Goal: Information Seeking & Learning: Understand process/instructions

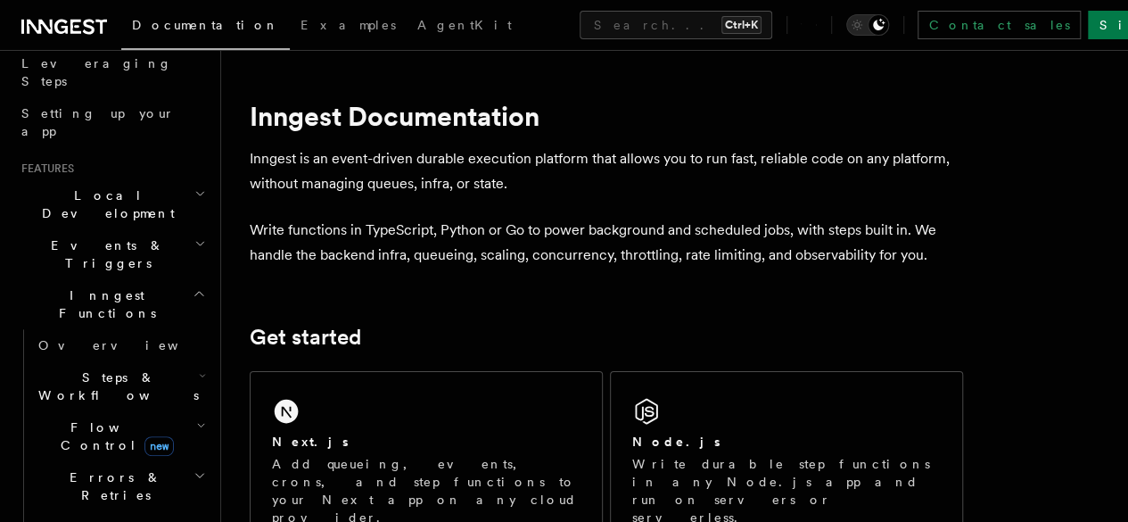
scroll to position [286, 0]
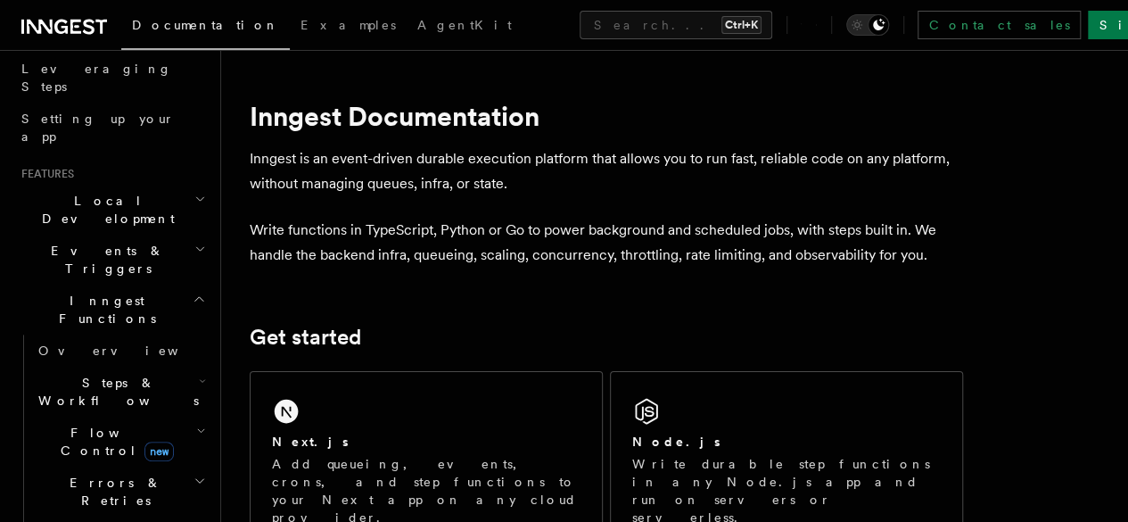
click at [197, 247] on icon "button" at bounding box center [200, 249] width 7 height 4
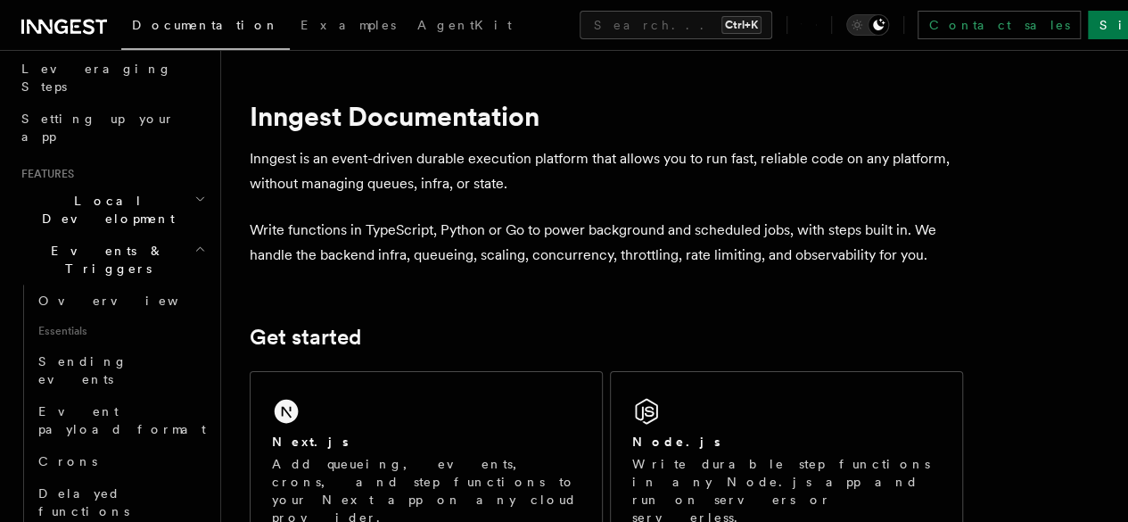
click at [188, 235] on h2 "Events & Triggers" at bounding box center [111, 260] width 195 height 50
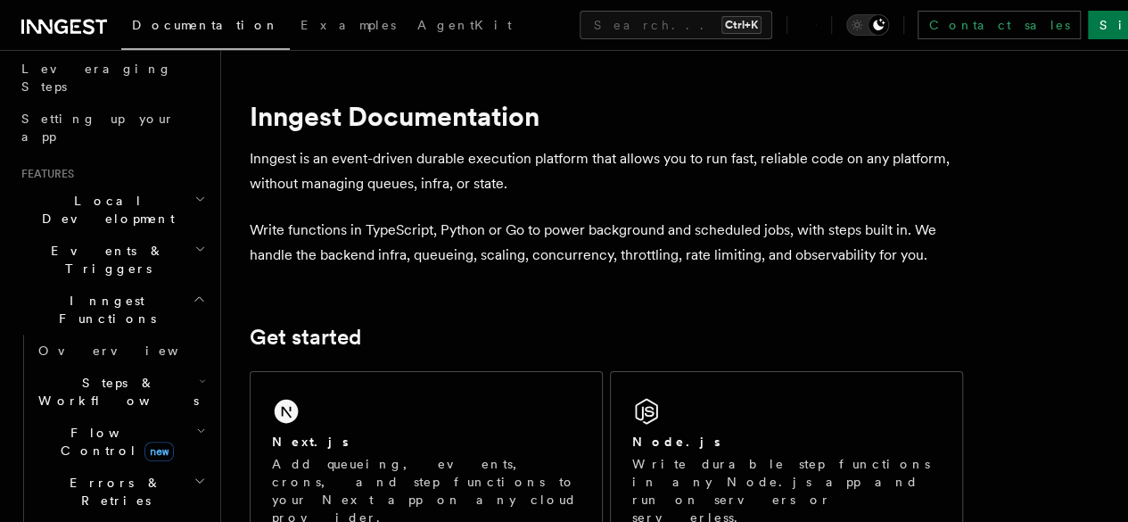
click at [98, 374] on span "Steps & Workflows" at bounding box center [115, 392] width 168 height 36
click at [99, 458] on span "Function steps" at bounding box center [123, 465] width 137 height 14
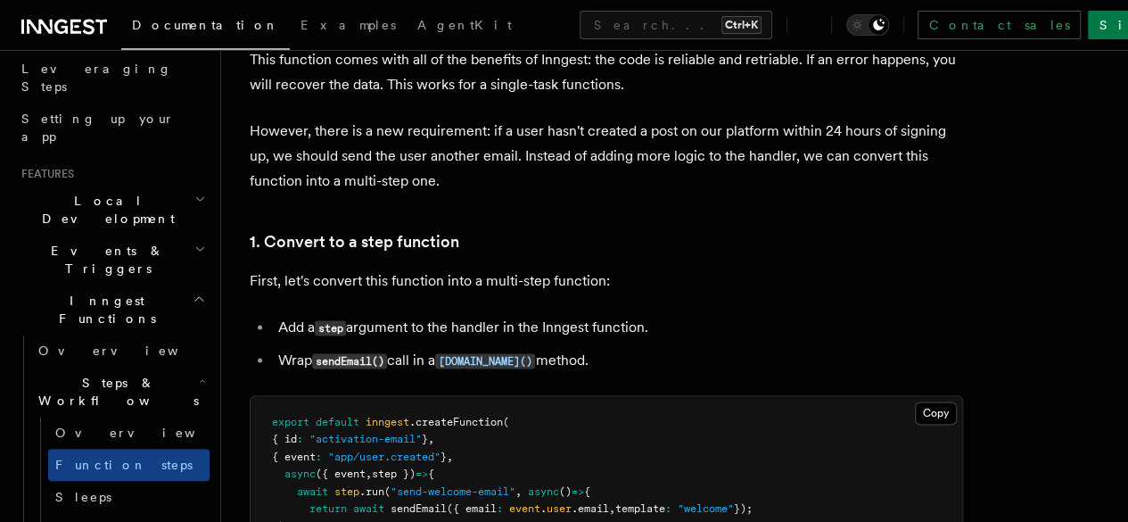
scroll to position [992, 0]
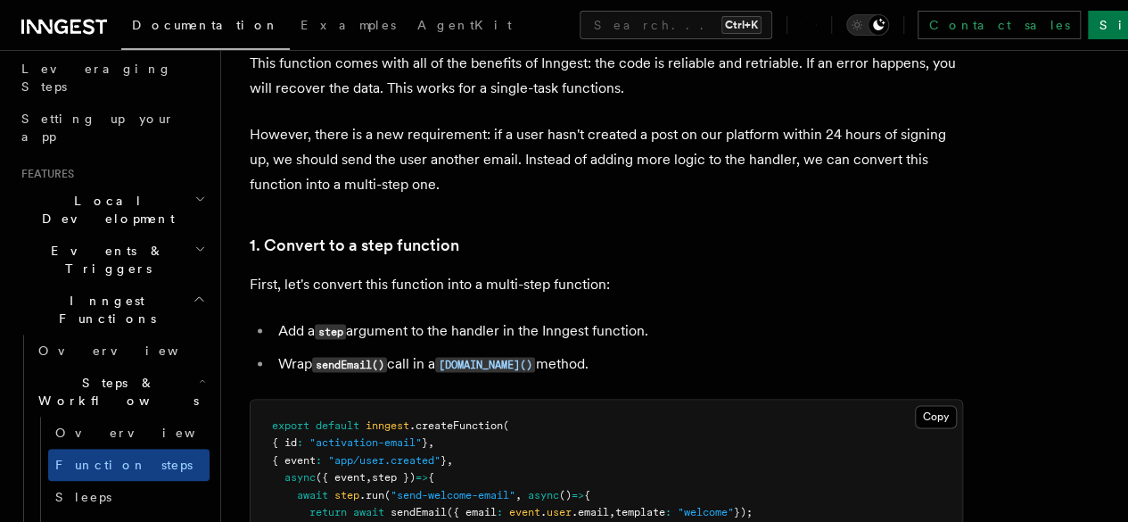
click at [499, 197] on p "However, there is a new requirement: if a user hasn't created a post on our pla…" at bounding box center [606, 159] width 713 height 75
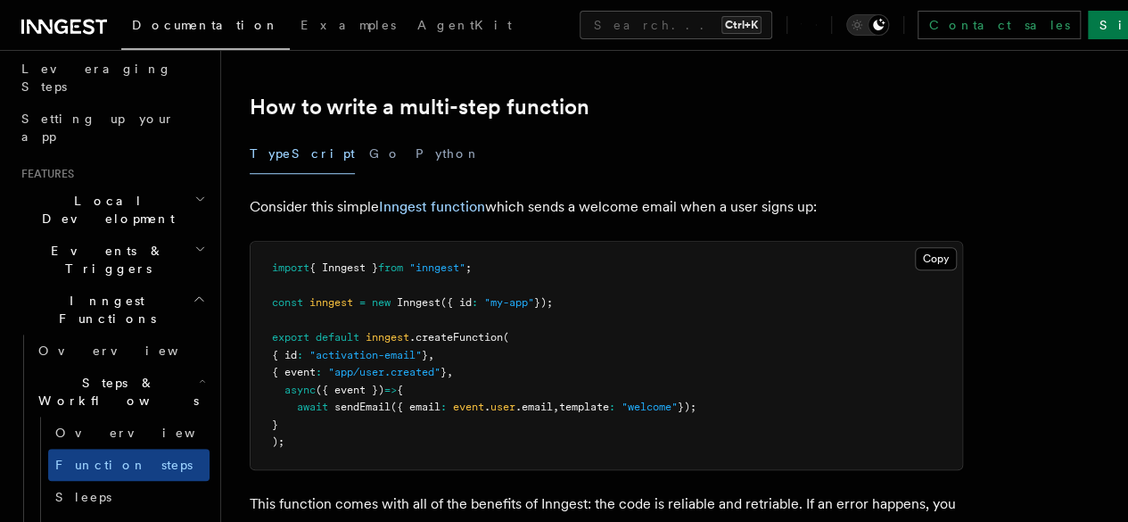
scroll to position [552, 0]
click at [369, 169] on button "Go" at bounding box center [385, 153] width 32 height 40
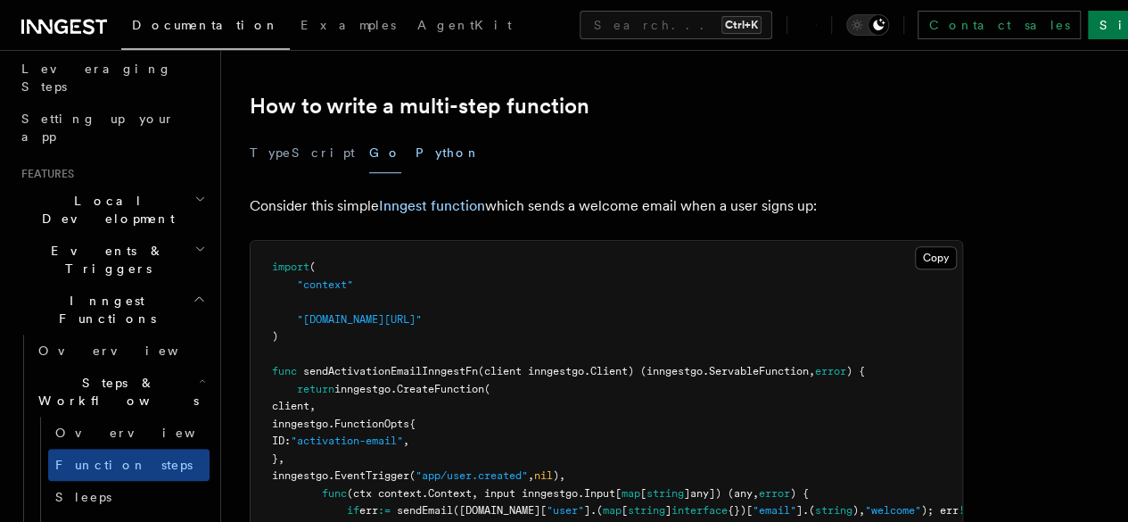
click at [416, 173] on button "Python" at bounding box center [448, 153] width 65 height 40
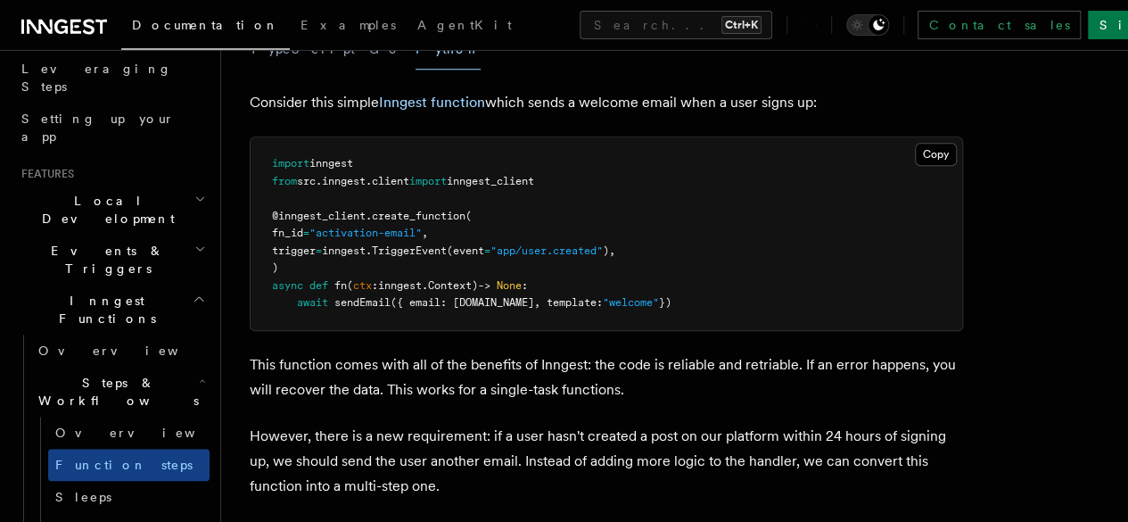
scroll to position [654, 0]
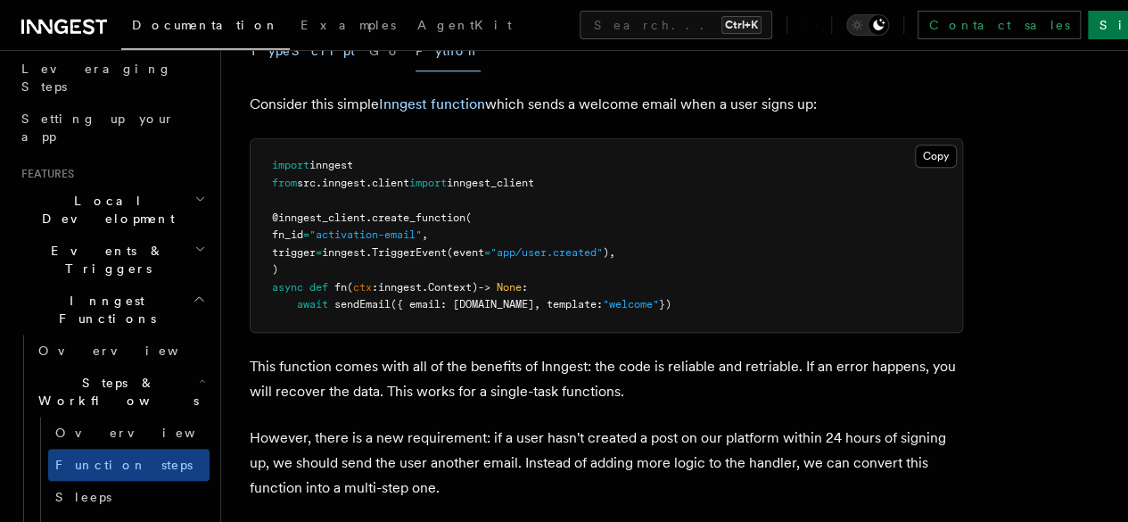
click at [278, 64] on button "TypeScript" at bounding box center [302, 51] width 105 height 40
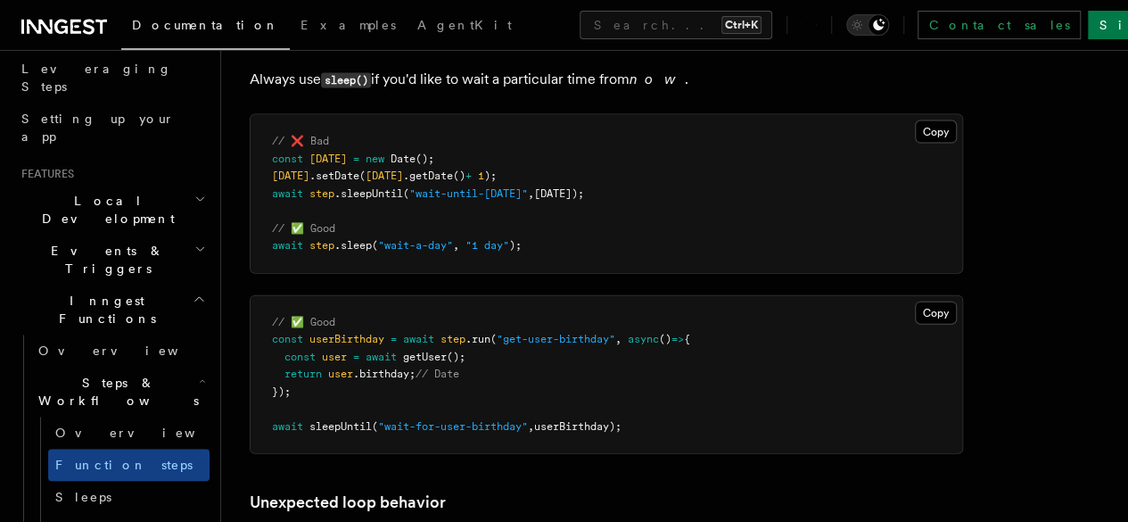
scroll to position [5299, 0]
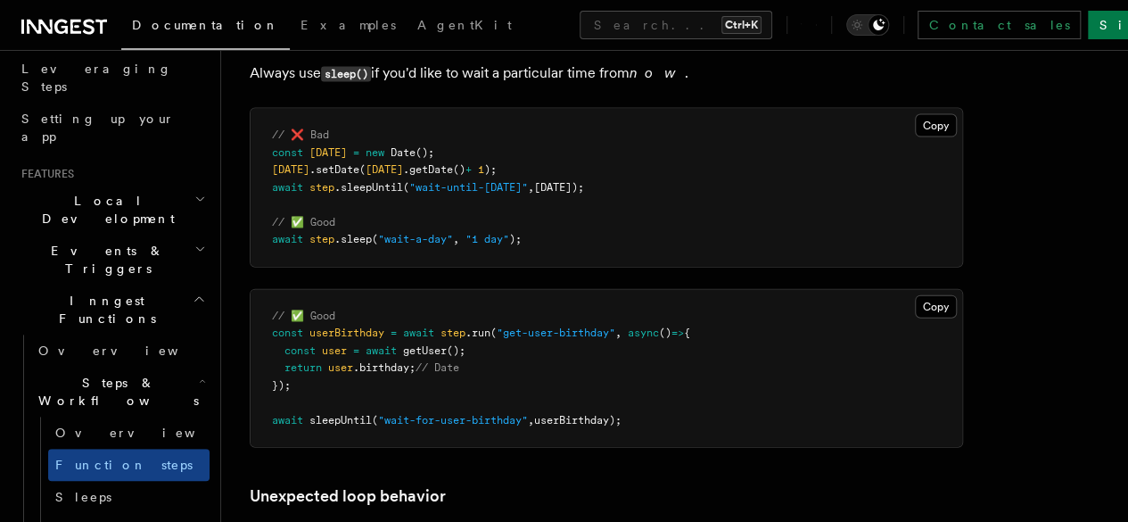
click at [566, 174] on pre "// ❌ Bad const [DATE] = new Date (); [DATE] .setDate ( [DATE] .getDate () + 1 )…" at bounding box center [607, 188] width 712 height 158
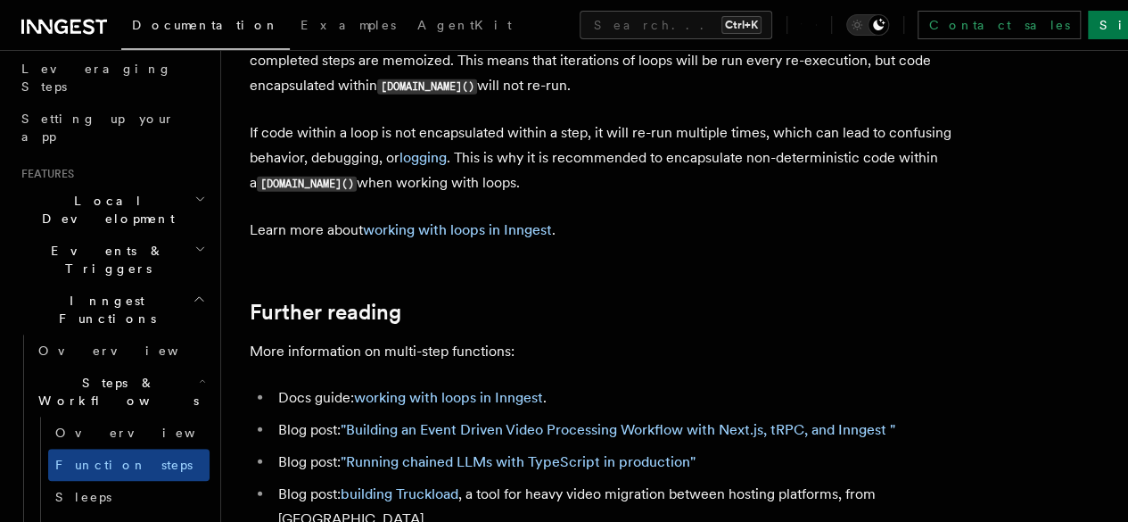
scroll to position [5844, 0]
